Goal: Navigation & Orientation: Find specific page/section

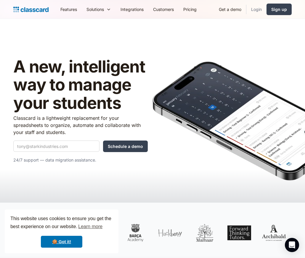
click at [257, 9] on link "Login" at bounding box center [256, 9] width 20 height 13
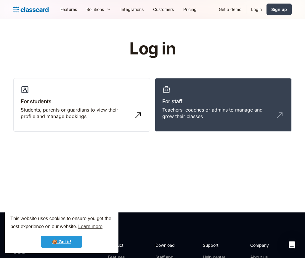
click at [60, 242] on link "🍪 Got it!" at bounding box center [61, 242] width 41 height 12
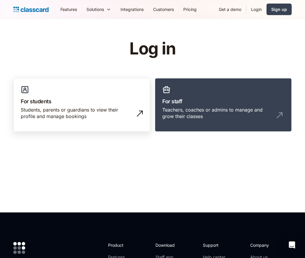
click at [68, 106] on div "Students, parents or guardians to view their profile and manage bookings" at bounding box center [76, 112] width 110 height 13
